Goal: Task Accomplishment & Management: Use online tool/utility

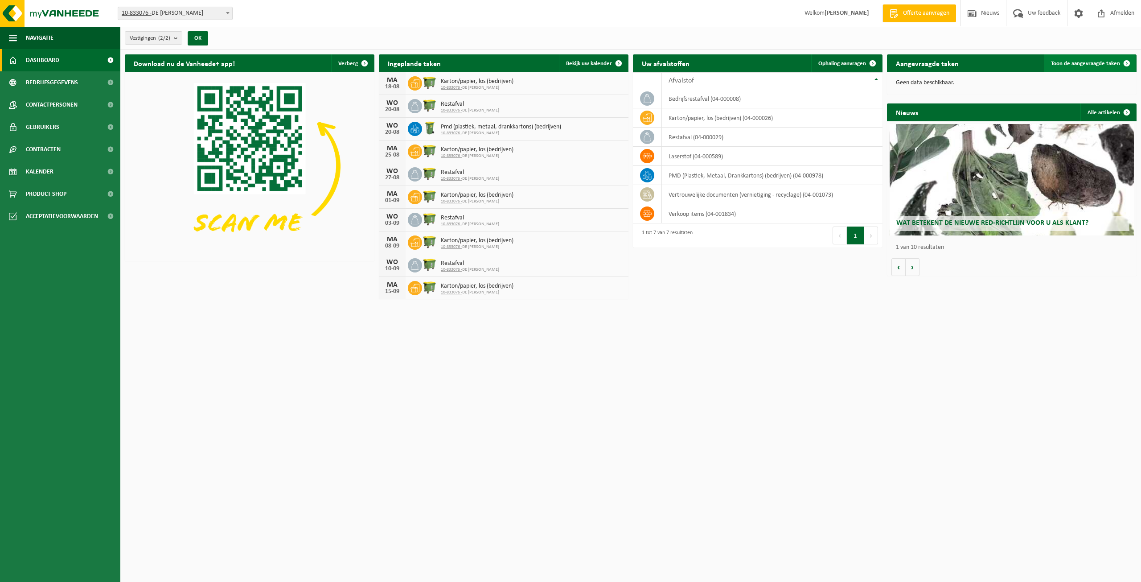
click at [1103, 61] on span "Toon de aangevraagde taken" at bounding box center [1085, 64] width 69 height 6
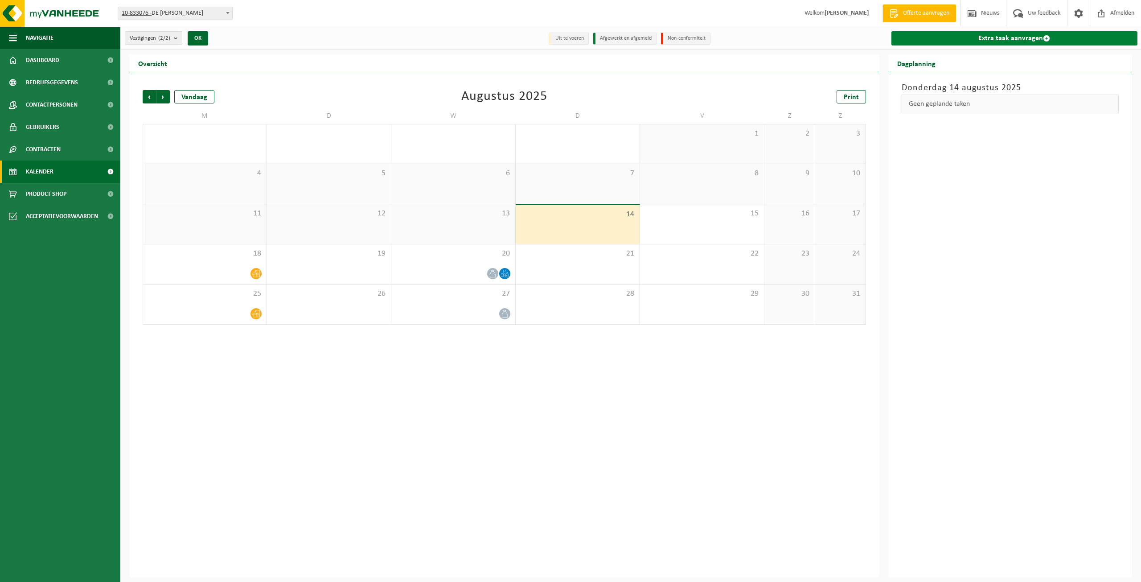
click at [1027, 40] on link "Extra taak aanvragen" at bounding box center [1015, 38] width 247 height 14
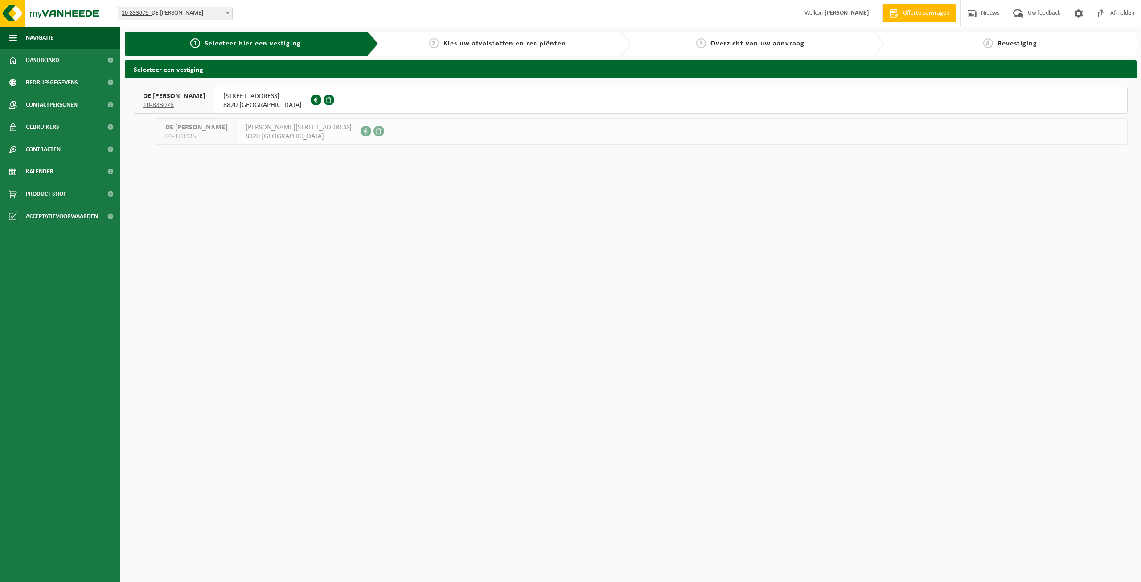
click at [241, 106] on span "8820 TORHOUT" at bounding box center [262, 105] width 78 height 9
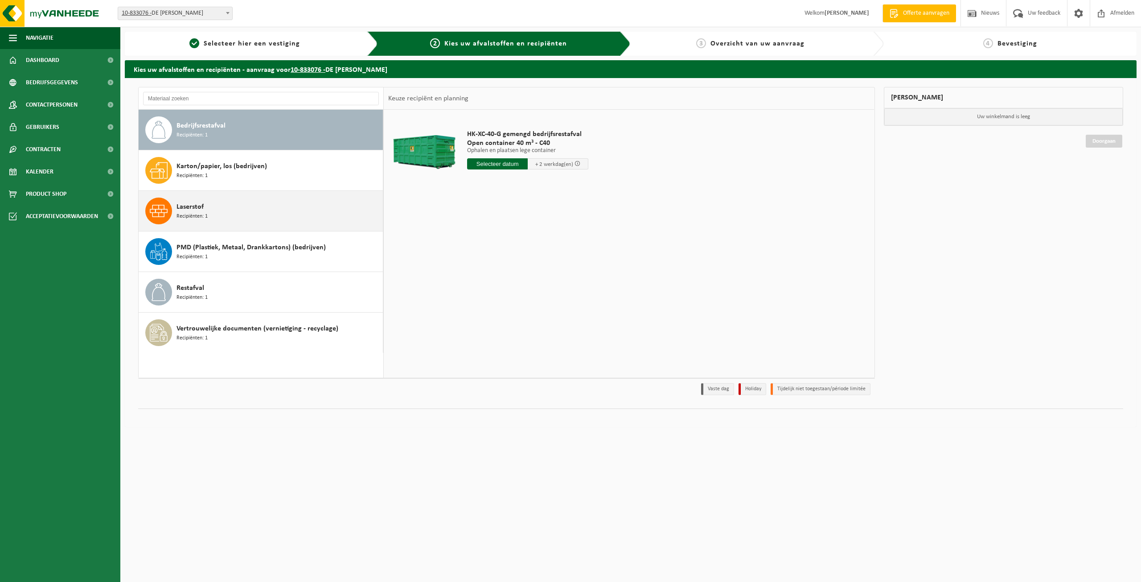
click at [195, 205] on span "Laserstof" at bounding box center [190, 207] width 27 height 11
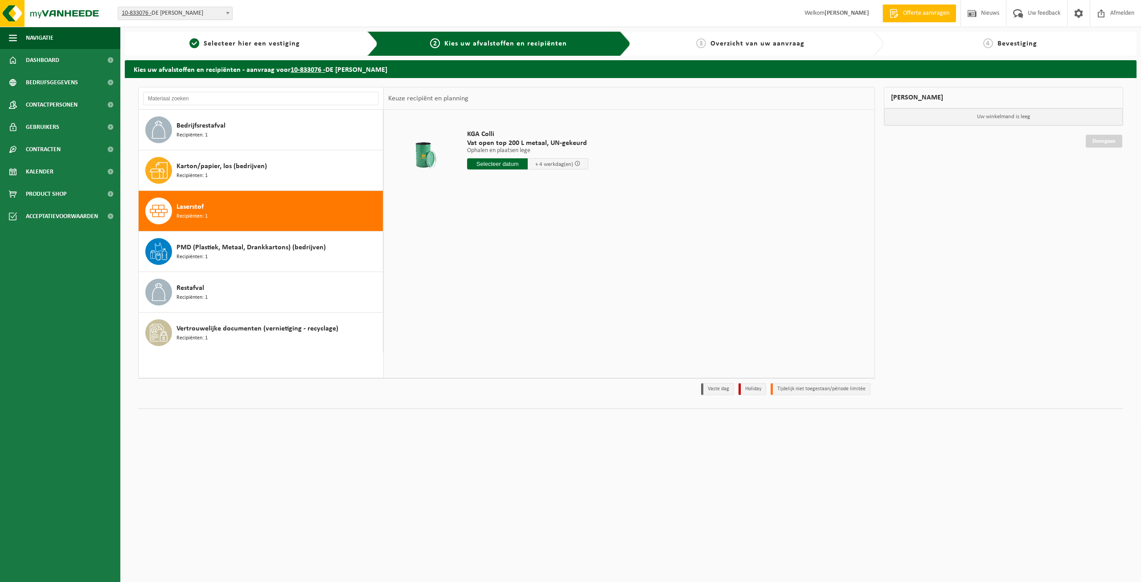
click at [495, 163] on input "text" at bounding box center [497, 163] width 61 height 11
click at [476, 256] on div "18" at bounding box center [476, 257] width 16 height 14
type input "Van 2025-08-18"
click at [525, 182] on input "11" at bounding box center [498, 180] width 63 height 12
click at [525, 182] on input "10" at bounding box center [498, 180] width 63 height 12
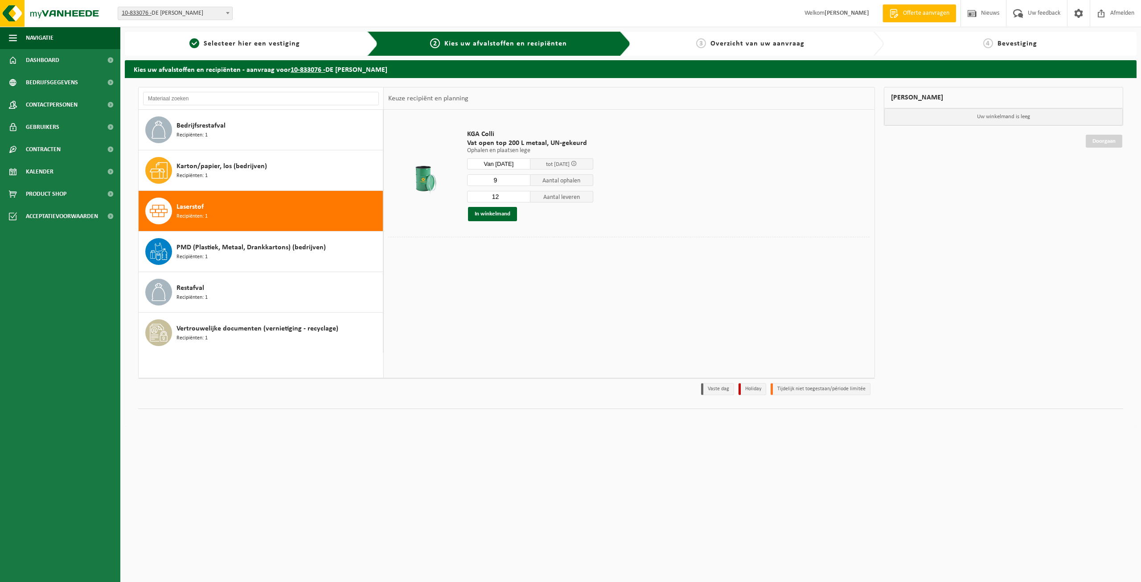
click at [525, 182] on input "9" at bounding box center [498, 180] width 63 height 12
type input "8"
click at [525, 182] on input "8" at bounding box center [498, 180] width 63 height 12
click at [523, 197] on input "11" at bounding box center [498, 197] width 63 height 12
click at [523, 197] on input "10" at bounding box center [498, 197] width 63 height 12
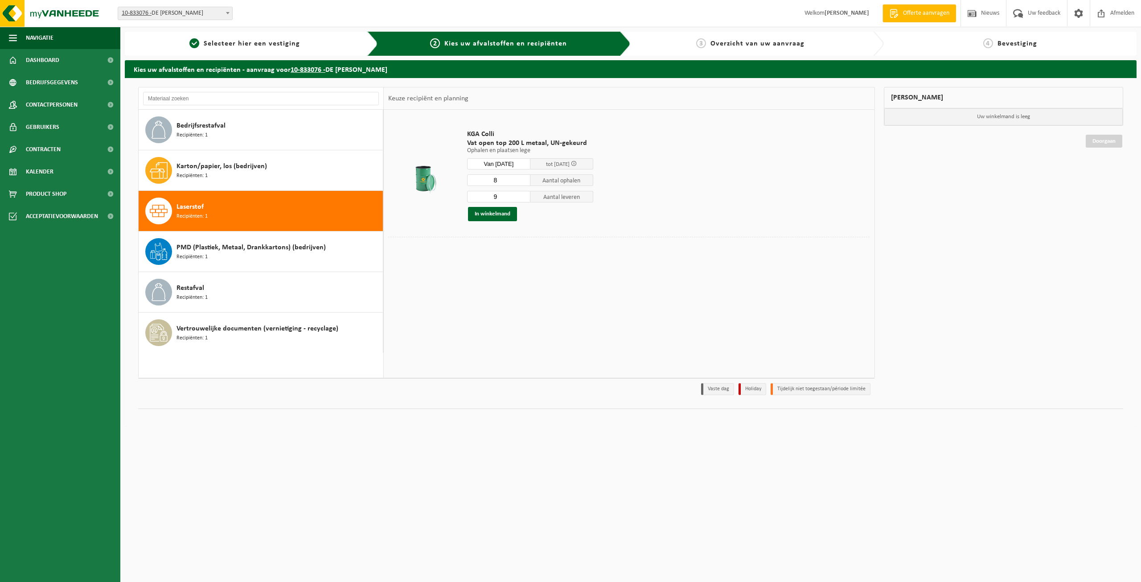
click at [523, 197] on input "9" at bounding box center [498, 197] width 63 height 12
type input "8"
click at [523, 197] on input "8" at bounding box center [498, 197] width 63 height 12
click at [497, 214] on button "In winkelmand" at bounding box center [492, 214] width 49 height 14
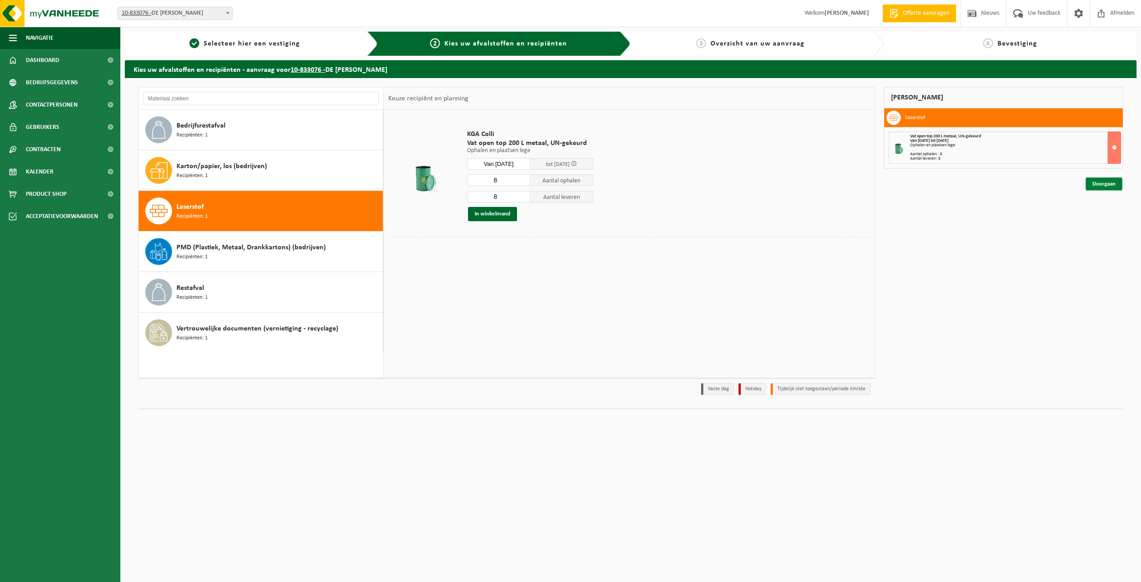
click at [1110, 188] on link "Doorgaan" at bounding box center [1104, 183] width 37 height 13
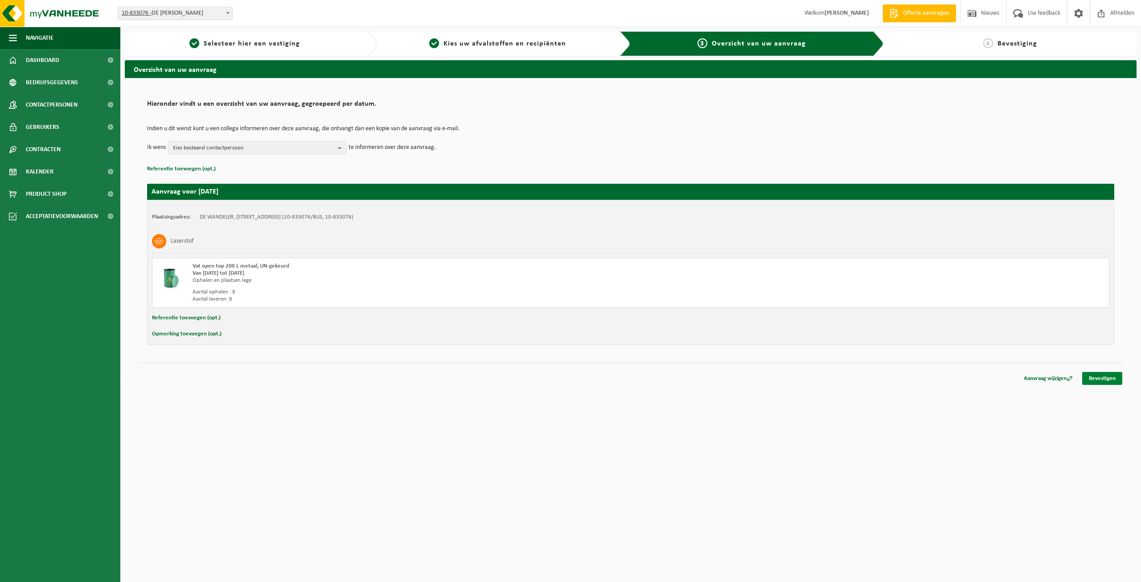
click at [1102, 378] on link "Bevestigen" at bounding box center [1103, 378] width 40 height 13
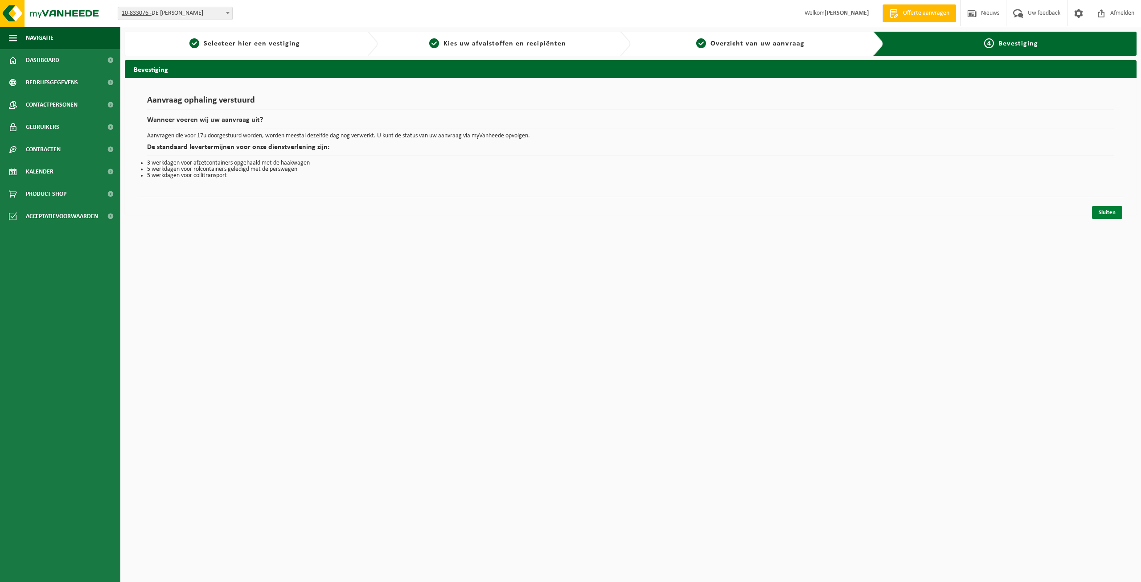
click at [1111, 216] on link "Sluiten" at bounding box center [1107, 212] width 30 height 13
